Goal: Task Accomplishment & Management: Manage account settings

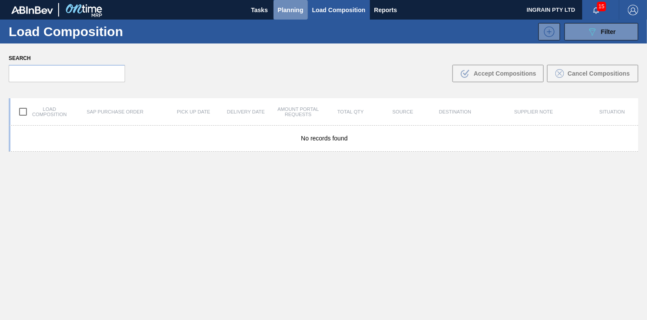
click at [285, 10] on span "Planning" at bounding box center [291, 10] width 26 height 10
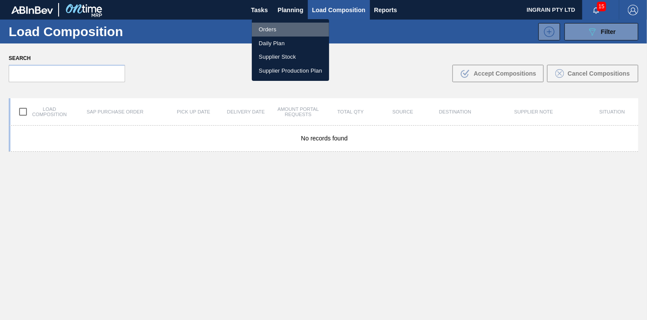
click at [271, 27] on li "Orders" at bounding box center [290, 30] width 77 height 14
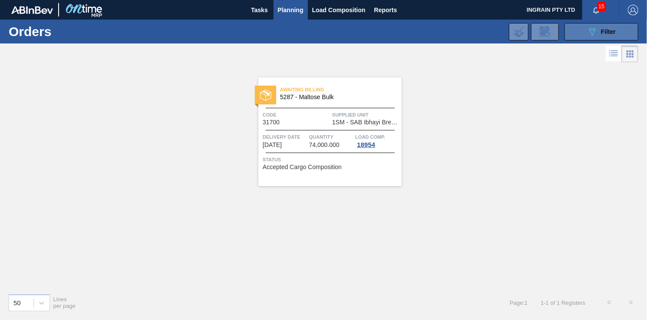
click at [601, 29] on span "Filter" at bounding box center [608, 31] width 15 height 7
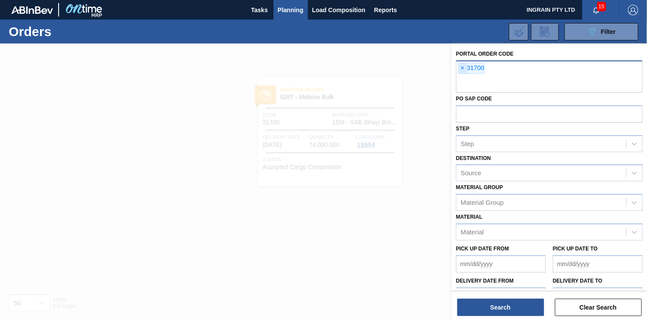
click at [462, 67] on span "×" at bounding box center [462, 68] width 8 height 10
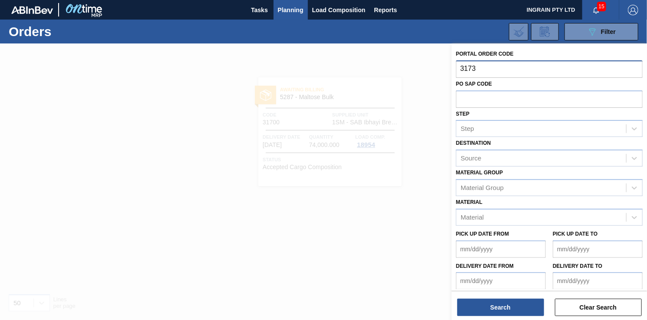
type input "31731"
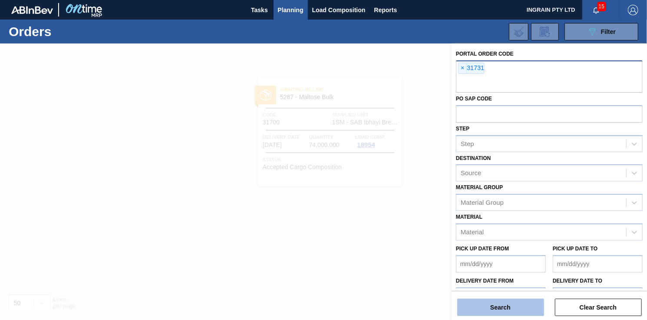
click at [517, 303] on button "Search" at bounding box center [500, 306] width 87 height 17
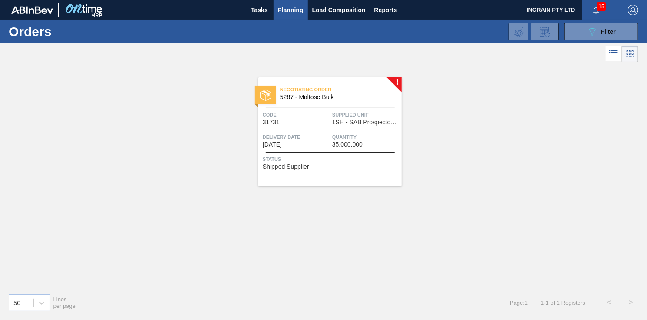
click at [368, 128] on div "Negotiating Order 5287 - Maltose Bulk Code 31731 Supplied Unit 1SH - SAB Prospe…" at bounding box center [329, 131] width 143 height 109
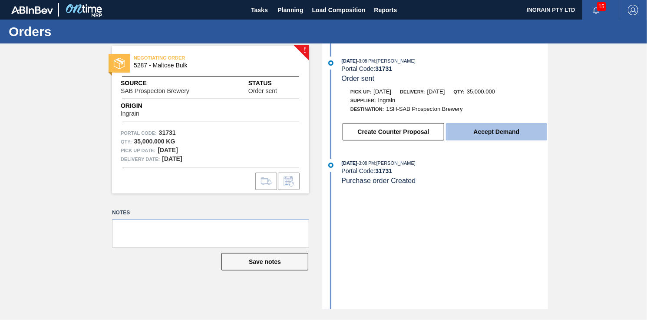
click at [503, 132] on button "Accept Demand" at bounding box center [496, 131] width 101 height 17
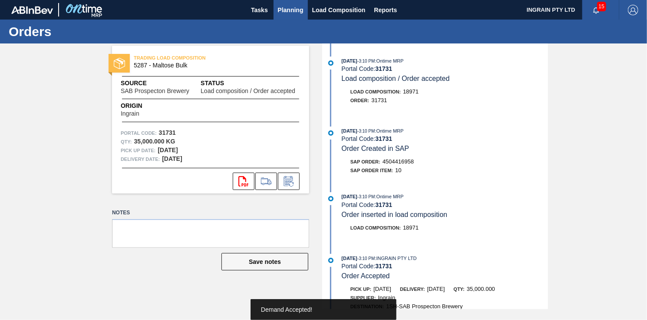
click at [290, 5] on span "Planning" at bounding box center [291, 10] width 26 height 10
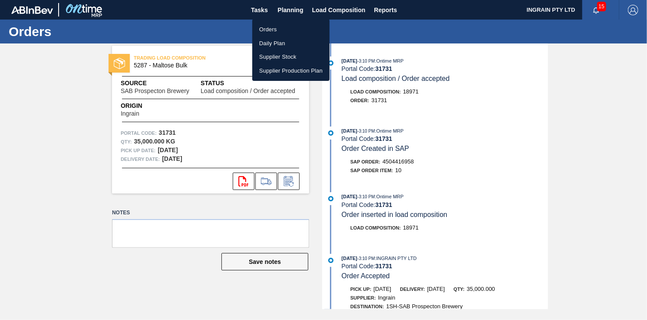
click at [271, 26] on li "Orders" at bounding box center [290, 30] width 77 height 14
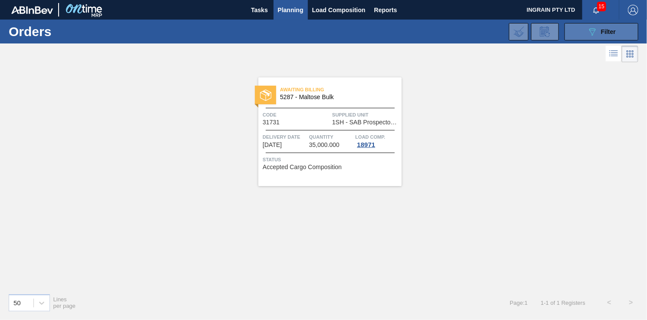
click at [575, 31] on button "089F7B8B-B2A5-4AFE-B5C0-19BA573D28AC Filter" at bounding box center [601, 31] width 74 height 17
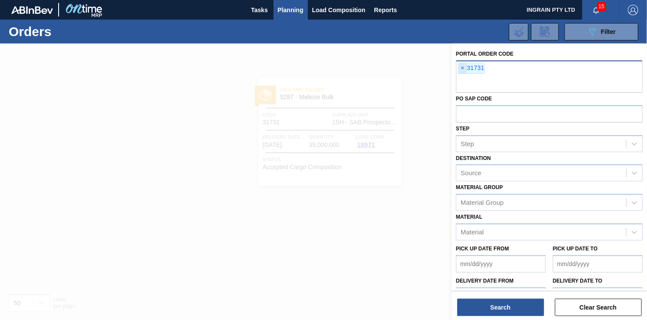
click at [462, 68] on span "×" at bounding box center [462, 68] width 8 height 10
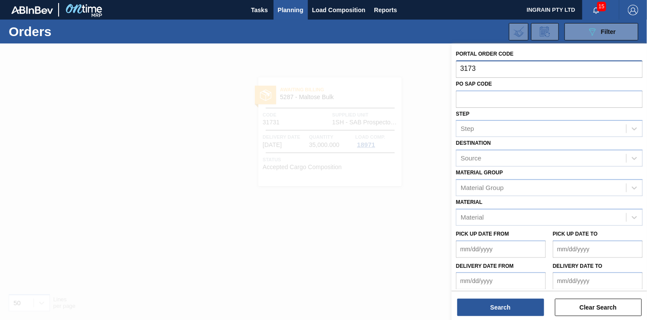
type input "31732"
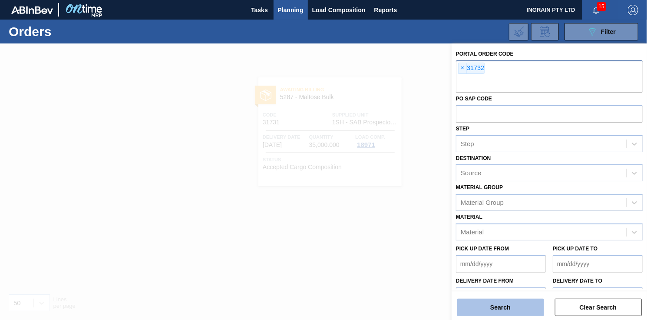
click at [502, 308] on button "Search" at bounding box center [500, 306] width 87 height 17
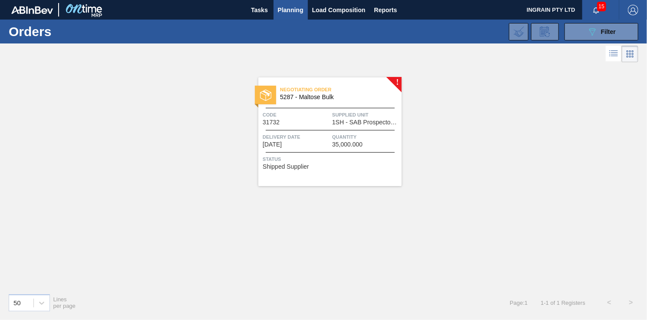
click at [346, 125] on div "Negotiating Order 5287 - Maltose Bulk Code 31732 Supplied Unit 1SH - SAB Prospe…" at bounding box center [329, 131] width 143 height 109
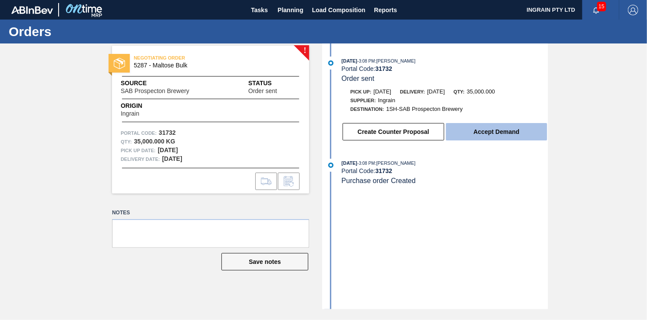
click at [495, 129] on button "Accept Demand" at bounding box center [496, 131] width 101 height 17
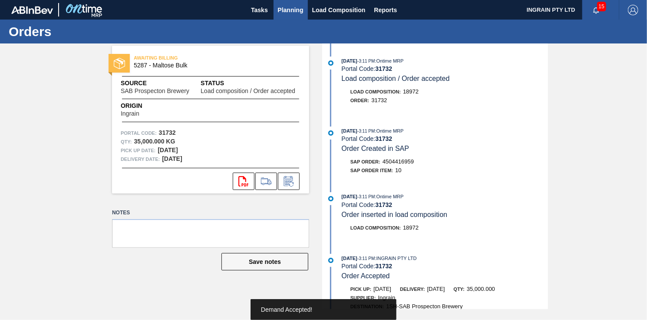
click at [300, 9] on span "Planning" at bounding box center [291, 10] width 26 height 10
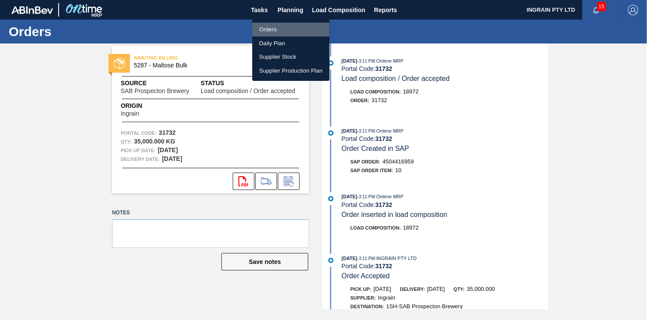
click at [277, 25] on li "Orders" at bounding box center [290, 30] width 77 height 14
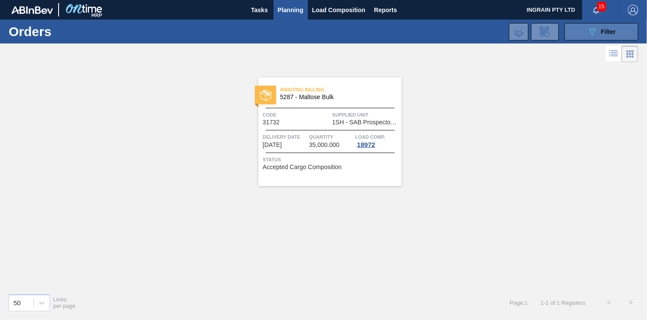
click at [580, 27] on button "089F7B8B-B2A5-4AFE-B5C0-19BA573D28AC Filter" at bounding box center [601, 31] width 74 height 17
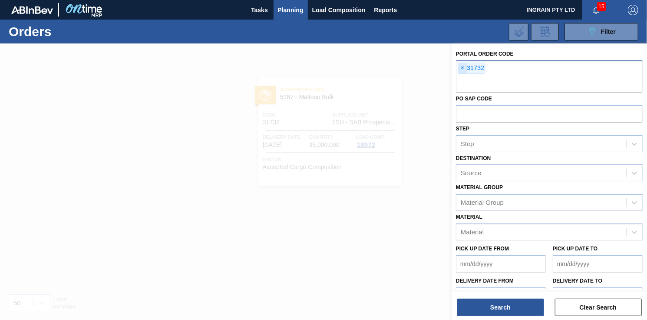
click at [462, 67] on span "×" at bounding box center [462, 68] width 8 height 10
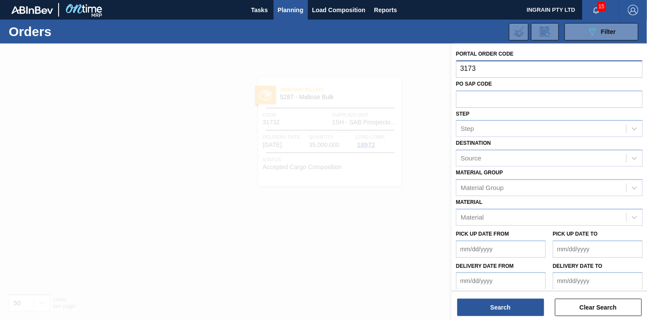
type input "31733"
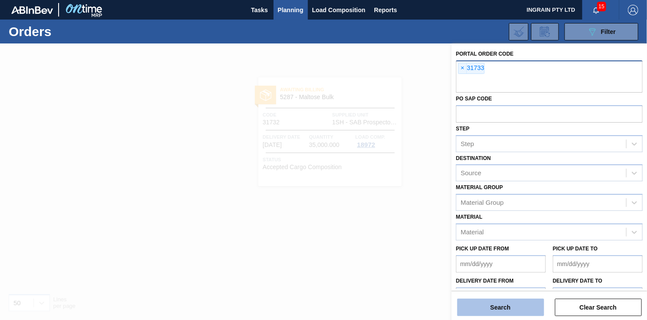
click at [495, 303] on button "Search" at bounding box center [500, 306] width 87 height 17
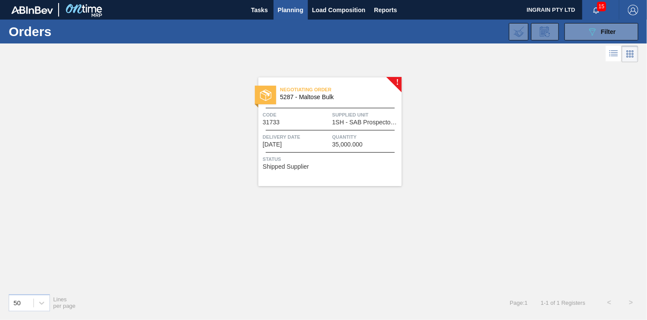
click at [369, 125] on span "1SH - SAB Prospecton Brewery" at bounding box center [365, 122] width 67 height 7
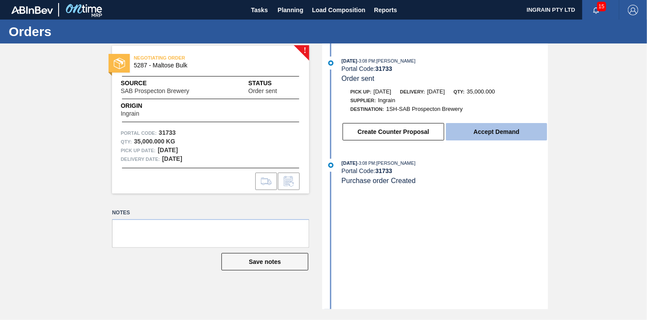
click at [489, 135] on button "Accept Demand" at bounding box center [496, 131] width 101 height 17
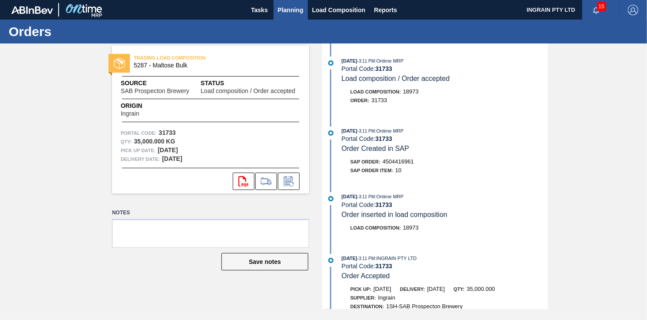
click at [296, 7] on span "Planning" at bounding box center [291, 10] width 26 height 10
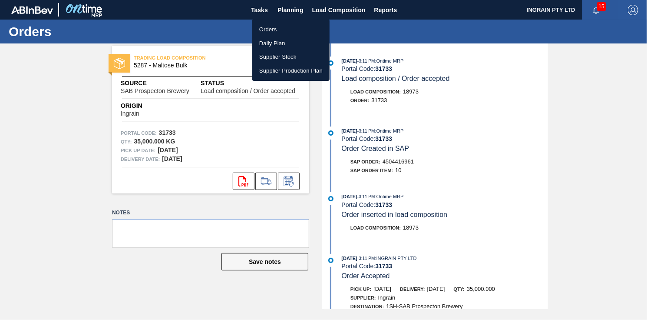
click at [280, 27] on li "Orders" at bounding box center [290, 30] width 77 height 14
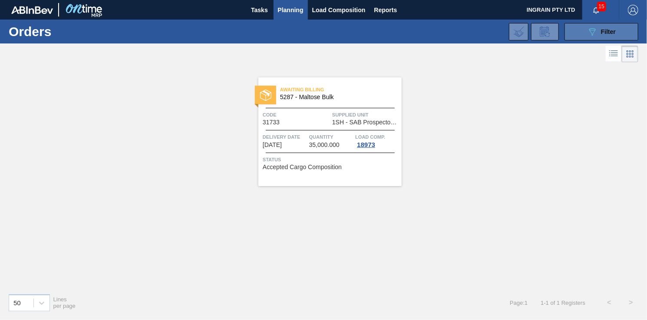
click at [582, 33] on button "089F7B8B-B2A5-4AFE-B5C0-19BA573D28AC Filter" at bounding box center [601, 31] width 74 height 17
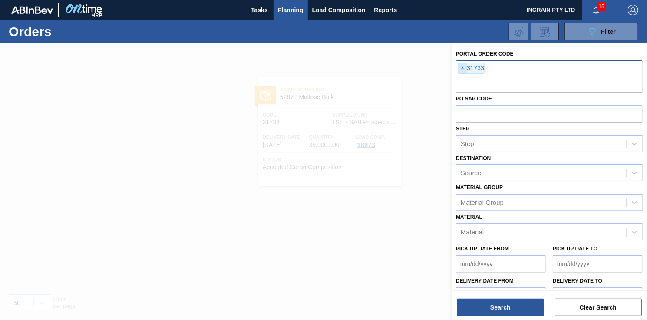
click at [460, 67] on span "×" at bounding box center [462, 68] width 8 height 10
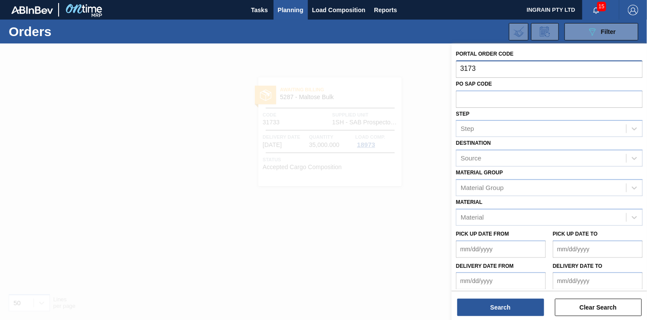
type input "31734"
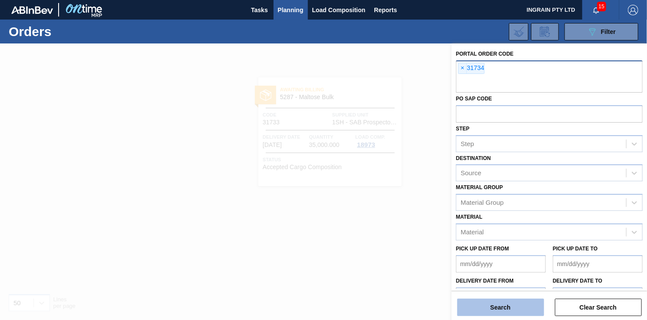
click at [505, 310] on button "Search" at bounding box center [500, 306] width 87 height 17
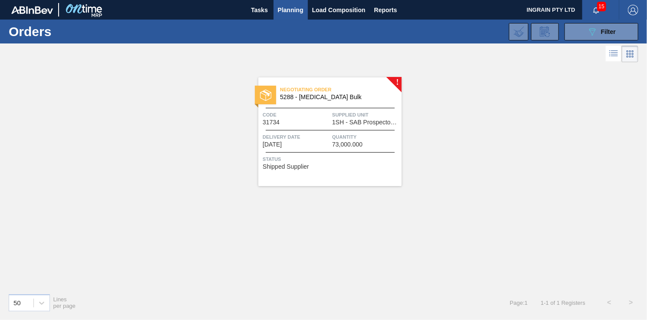
click at [342, 90] on span "Negotiating Order" at bounding box center [341, 89] width 122 height 9
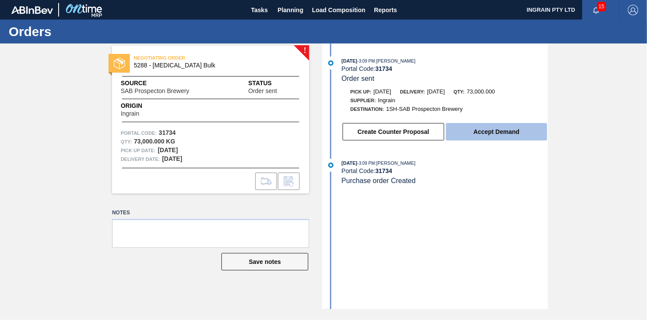
click at [488, 132] on button "Accept Demand" at bounding box center [496, 131] width 101 height 17
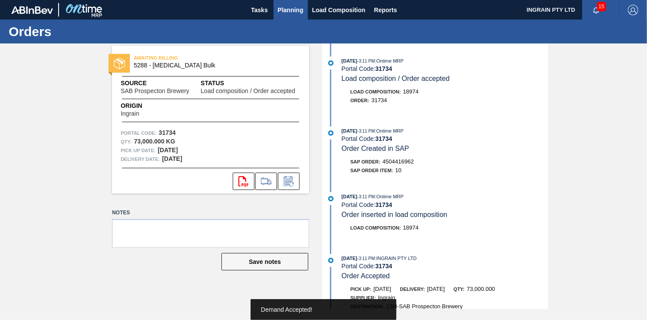
click at [291, 9] on span "Planning" at bounding box center [291, 10] width 26 height 10
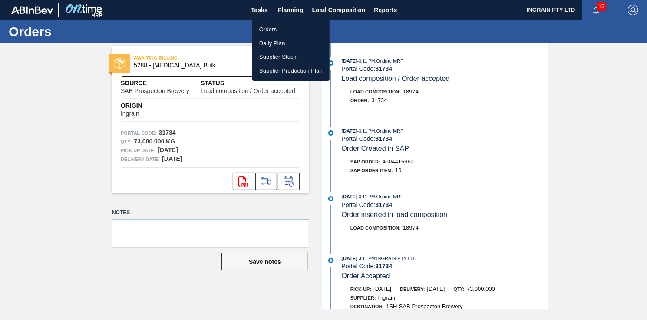
click at [273, 30] on li "Orders" at bounding box center [290, 30] width 77 height 14
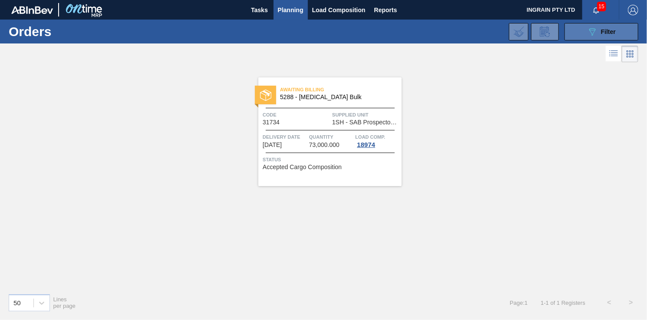
click at [590, 35] on icon "089F7B8B-B2A5-4AFE-B5C0-19BA573D28AC" at bounding box center [592, 31] width 10 height 10
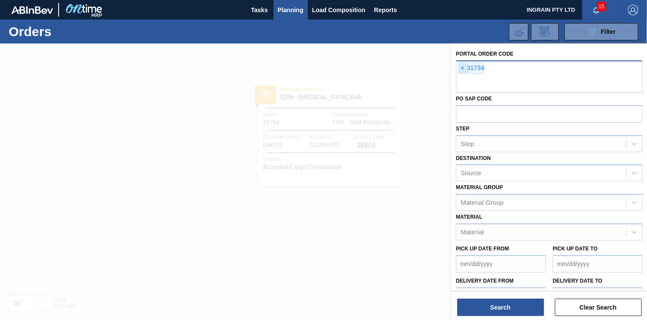
click at [462, 67] on span "×" at bounding box center [462, 68] width 8 height 10
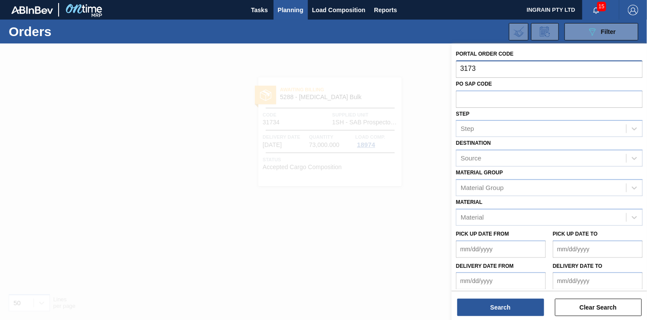
type input "31735"
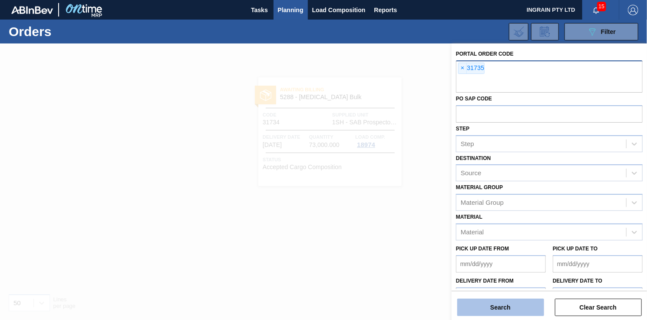
click at [496, 302] on button "Search" at bounding box center [500, 306] width 87 height 17
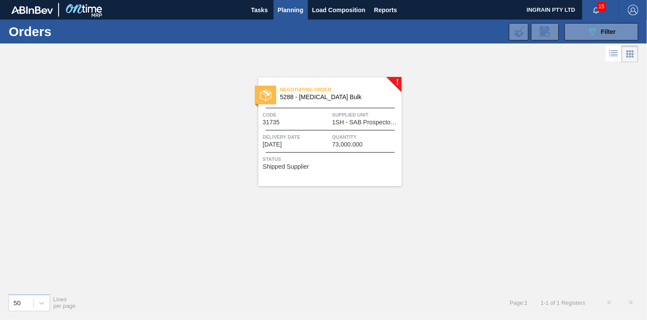
click at [339, 108] on div "Negotiating Order 5288 - [MEDICAL_DATA] Bulk Code 31735 Supplied Unit 1SH - SAB…" at bounding box center [329, 131] width 143 height 109
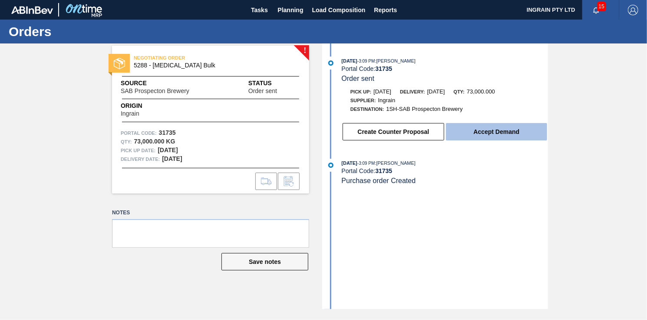
click at [488, 132] on button "Accept Demand" at bounding box center [496, 131] width 101 height 17
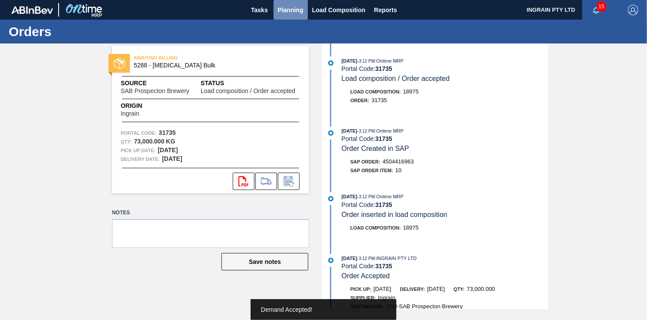
click at [297, 13] on span "Planning" at bounding box center [291, 10] width 26 height 10
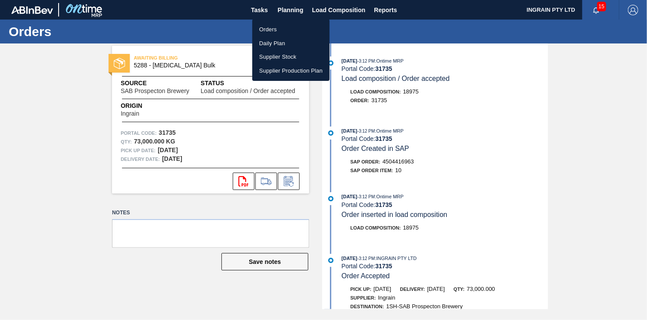
click at [267, 30] on li "Orders" at bounding box center [290, 30] width 77 height 14
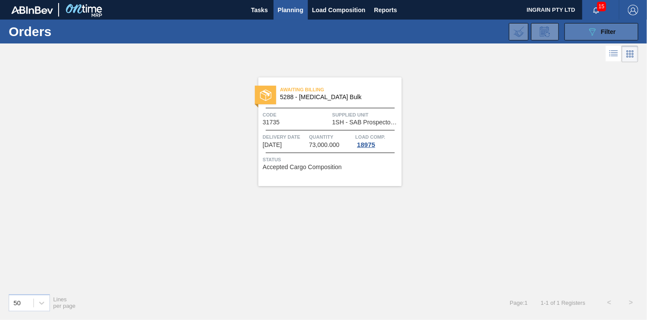
click at [596, 36] on icon "089F7B8B-B2A5-4AFE-B5C0-19BA573D28AC" at bounding box center [592, 31] width 10 height 10
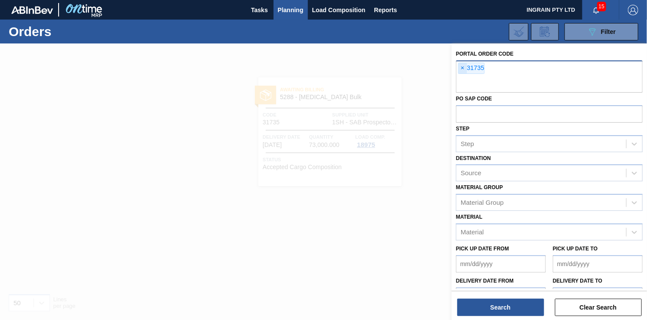
click at [463, 68] on span "×" at bounding box center [462, 68] width 8 height 10
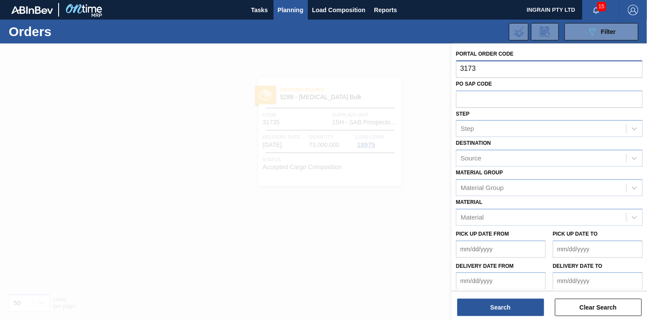
type input "31736"
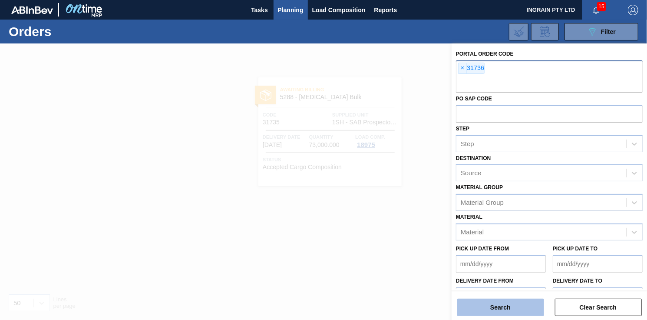
click at [477, 304] on button "Search" at bounding box center [500, 306] width 87 height 17
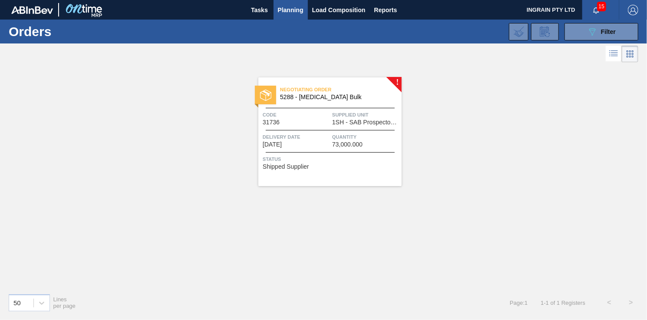
click at [360, 122] on span "1SH - SAB Prospecton Brewery" at bounding box center [365, 122] width 67 height 7
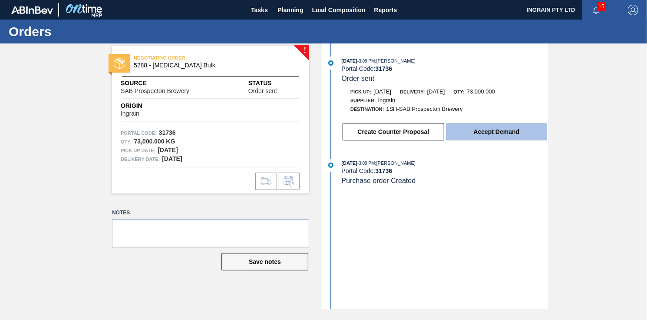
click at [468, 132] on button "Accept Demand" at bounding box center [496, 131] width 101 height 17
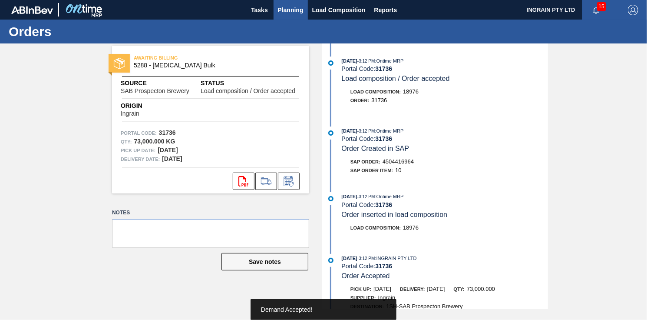
click at [287, 7] on span "Planning" at bounding box center [291, 10] width 26 height 10
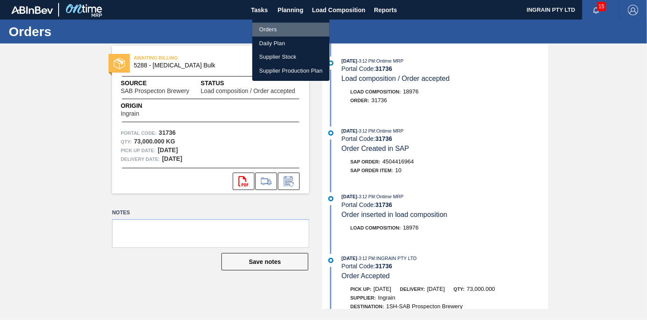
click at [281, 31] on li "Orders" at bounding box center [290, 30] width 77 height 14
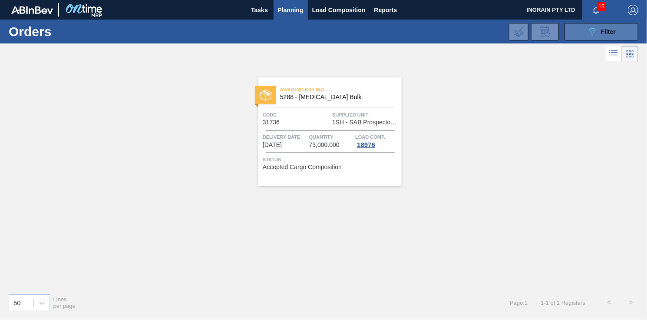
click at [596, 33] on icon "089F7B8B-B2A5-4AFE-B5C0-19BA573D28AC" at bounding box center [592, 31] width 10 height 10
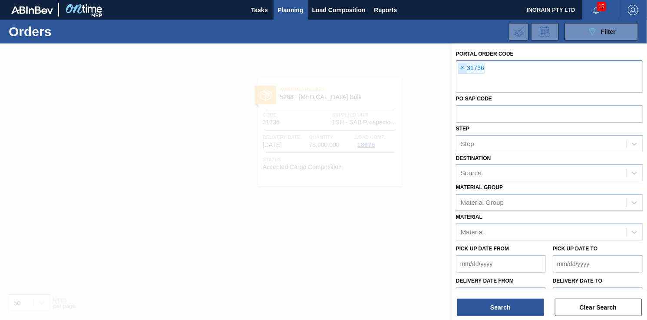
click at [462, 67] on span "×" at bounding box center [462, 68] width 8 height 10
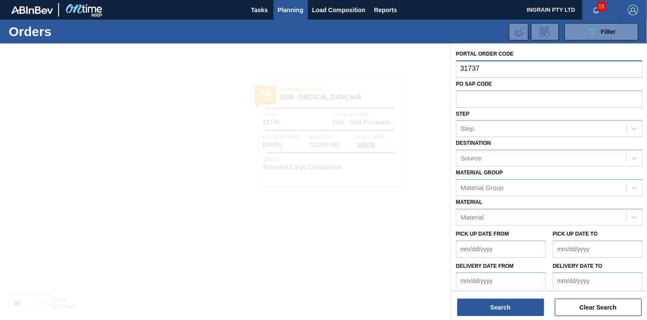
type input "31737."
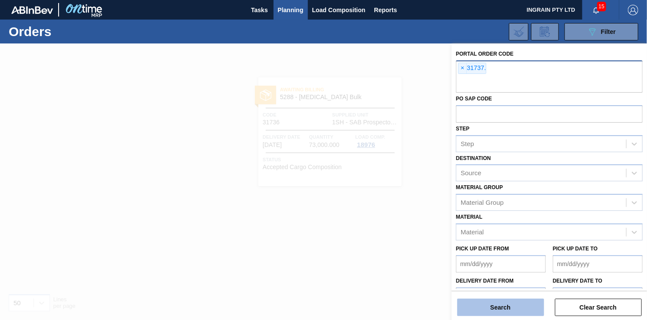
click at [490, 300] on button "Search" at bounding box center [500, 306] width 87 height 17
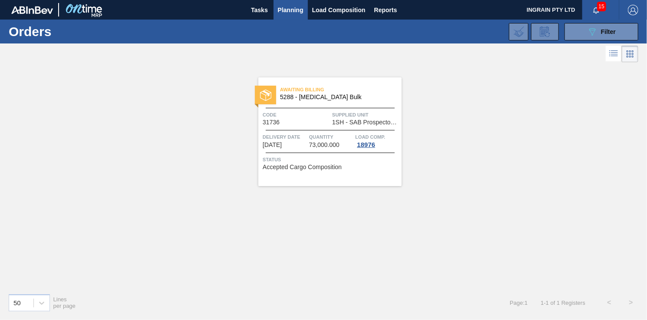
click at [337, 100] on div "Awaiting Billing 5288 - [MEDICAL_DATA] Bulk" at bounding box center [329, 94] width 143 height 20
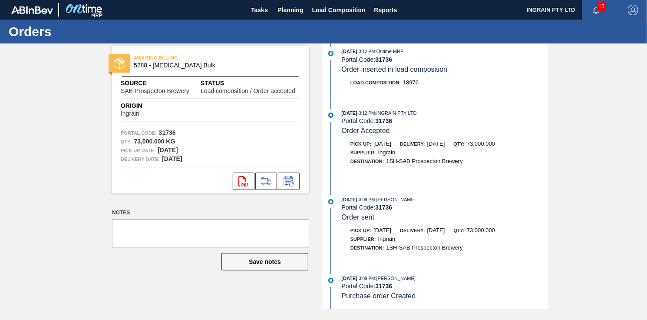
scroll to position [153, 0]
click at [285, 11] on span "Planning" at bounding box center [291, 10] width 26 height 10
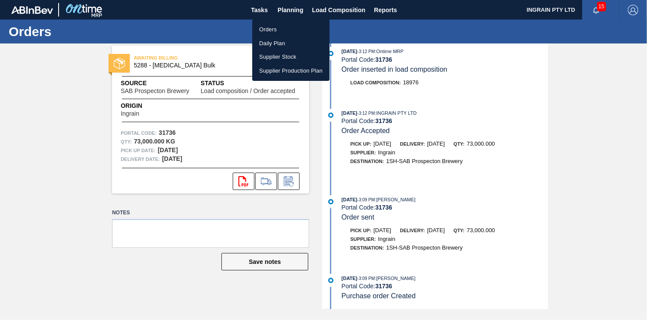
drag, startPoint x: 267, startPoint y: 30, endPoint x: 314, endPoint y: 22, distance: 47.9
click at [267, 30] on li "Orders" at bounding box center [290, 30] width 77 height 14
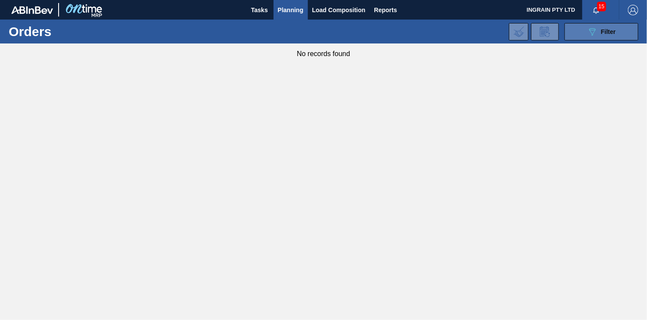
click at [603, 30] on span "Filter" at bounding box center [608, 31] width 15 height 7
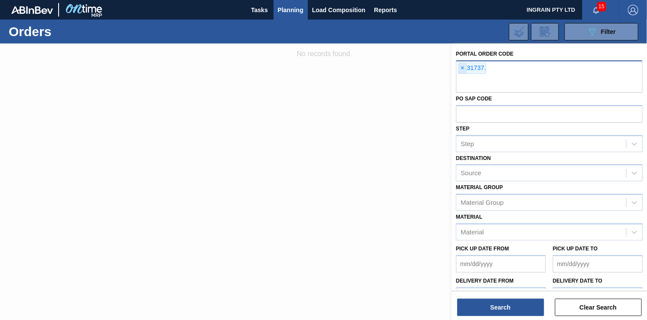
click at [464, 67] on span "×" at bounding box center [462, 68] width 8 height 10
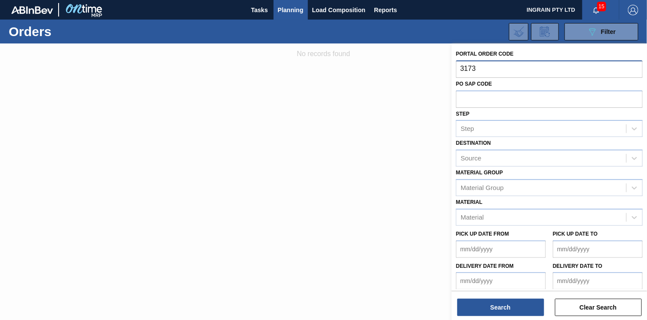
type input "31737"
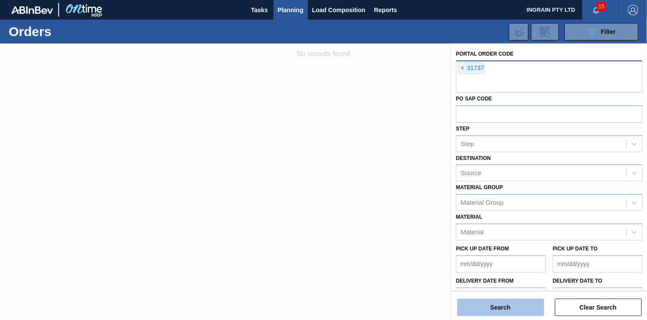
click at [500, 305] on button "Search" at bounding box center [500, 306] width 87 height 17
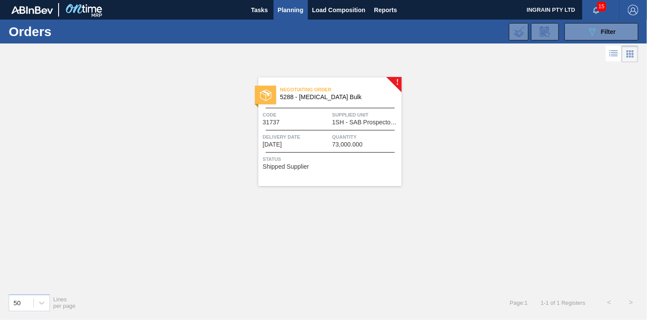
click at [366, 109] on div "Negotiating Order 5288 - [MEDICAL_DATA] Bulk Code 31737 Supplied Unit 1SH - SAB…" at bounding box center [329, 131] width 143 height 109
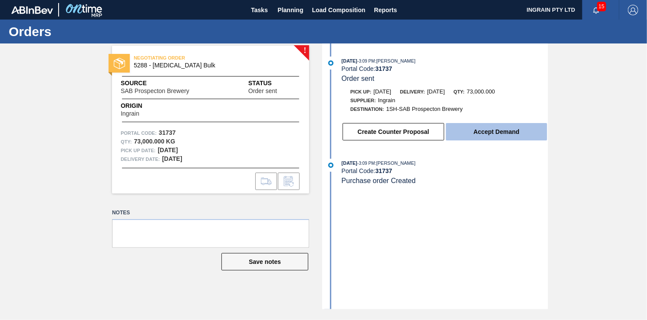
click at [491, 130] on button "Accept Demand" at bounding box center [496, 131] width 101 height 17
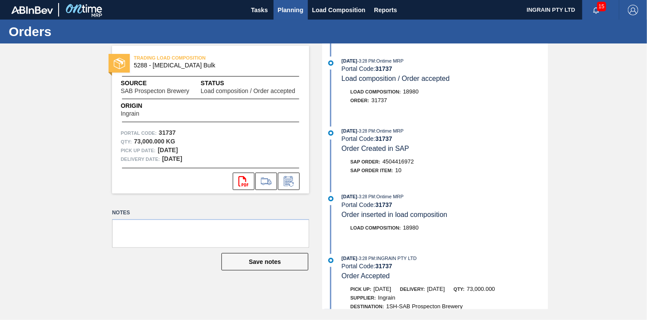
click at [281, 7] on span "Planning" at bounding box center [291, 10] width 26 height 10
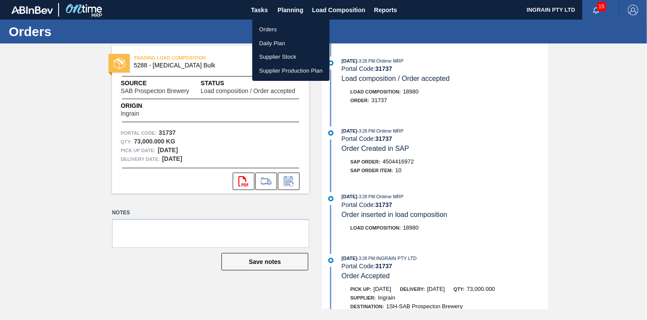
click at [272, 27] on li "Orders" at bounding box center [290, 30] width 77 height 14
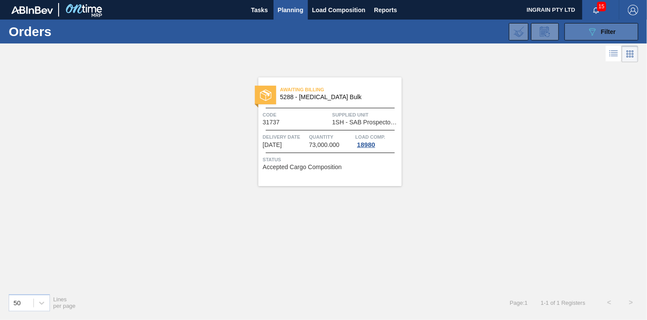
click at [591, 28] on icon "089F7B8B-B2A5-4AFE-B5C0-19BA573D28AC" at bounding box center [592, 31] width 10 height 10
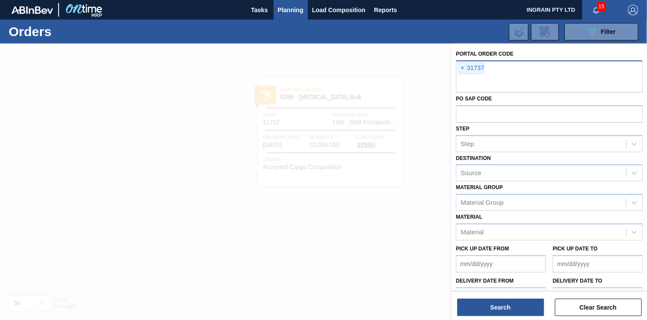
click at [460, 68] on span "×" at bounding box center [462, 68] width 8 height 10
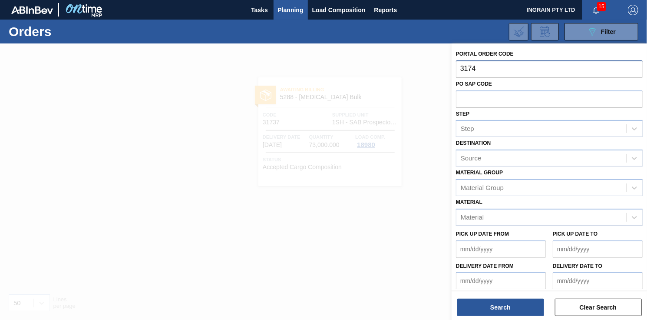
type input "31740"
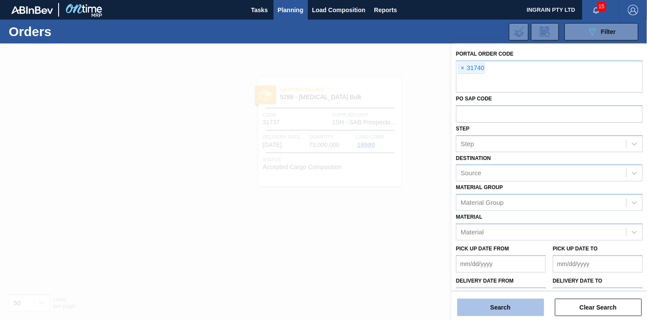
click at [493, 307] on button "Search" at bounding box center [500, 306] width 87 height 17
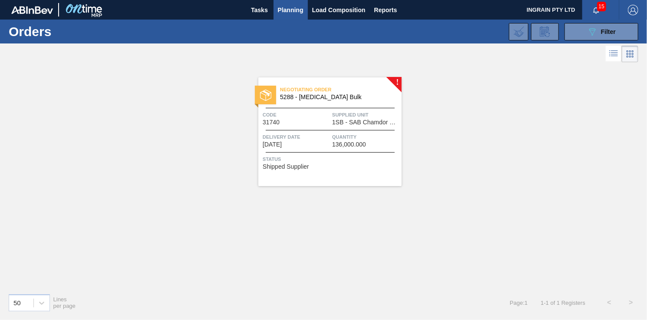
click at [353, 121] on span "1SB - SAB Chamdor Brewery" at bounding box center [365, 122] width 67 height 7
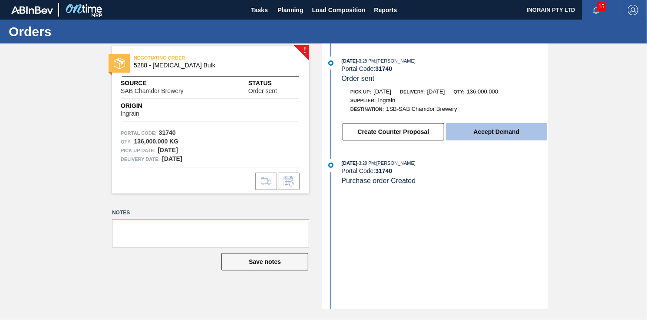
click at [468, 131] on button "Accept Demand" at bounding box center [496, 131] width 101 height 17
